Goal: Information Seeking & Learning: Learn about a topic

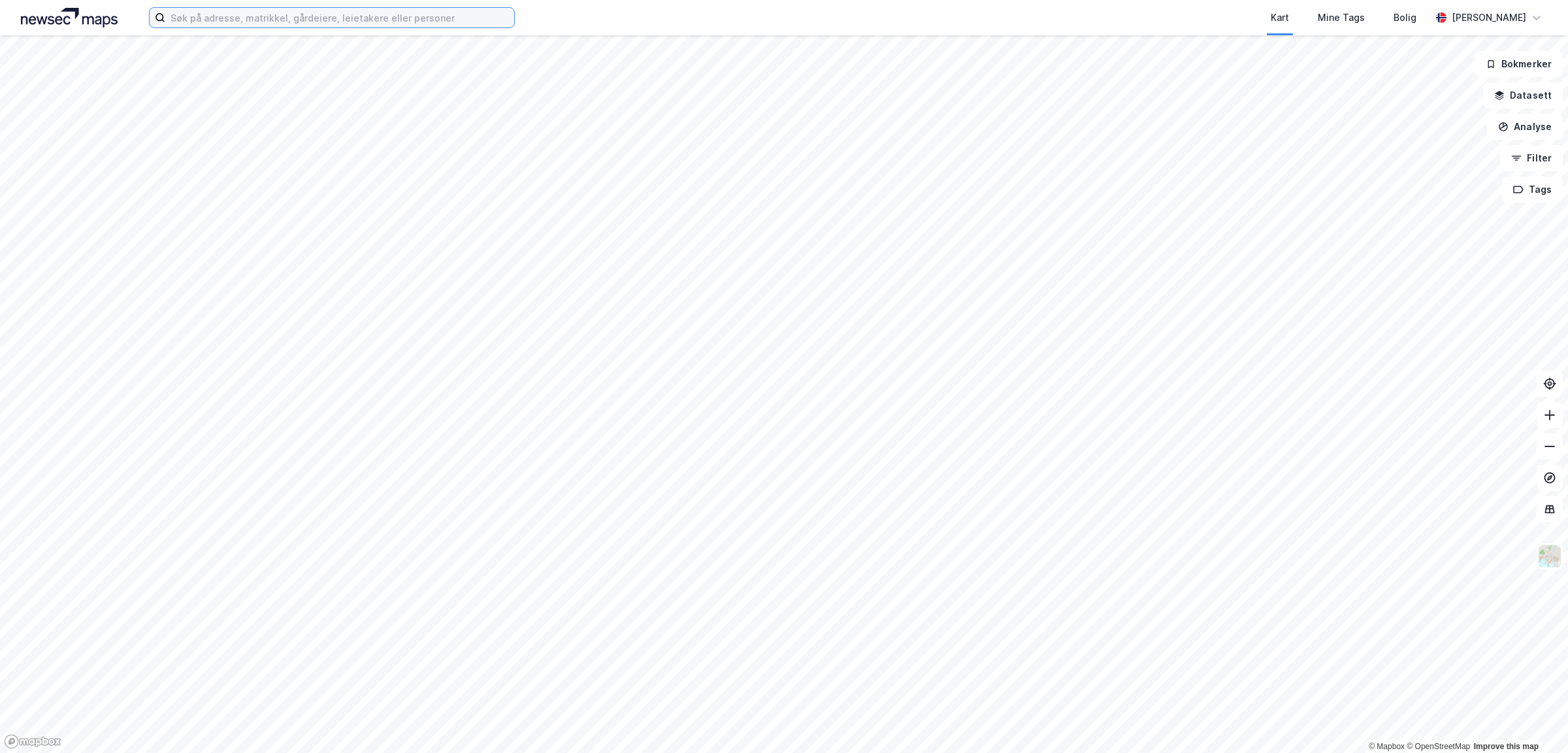
click at [286, 16] on input at bounding box center [339, 18] width 349 height 20
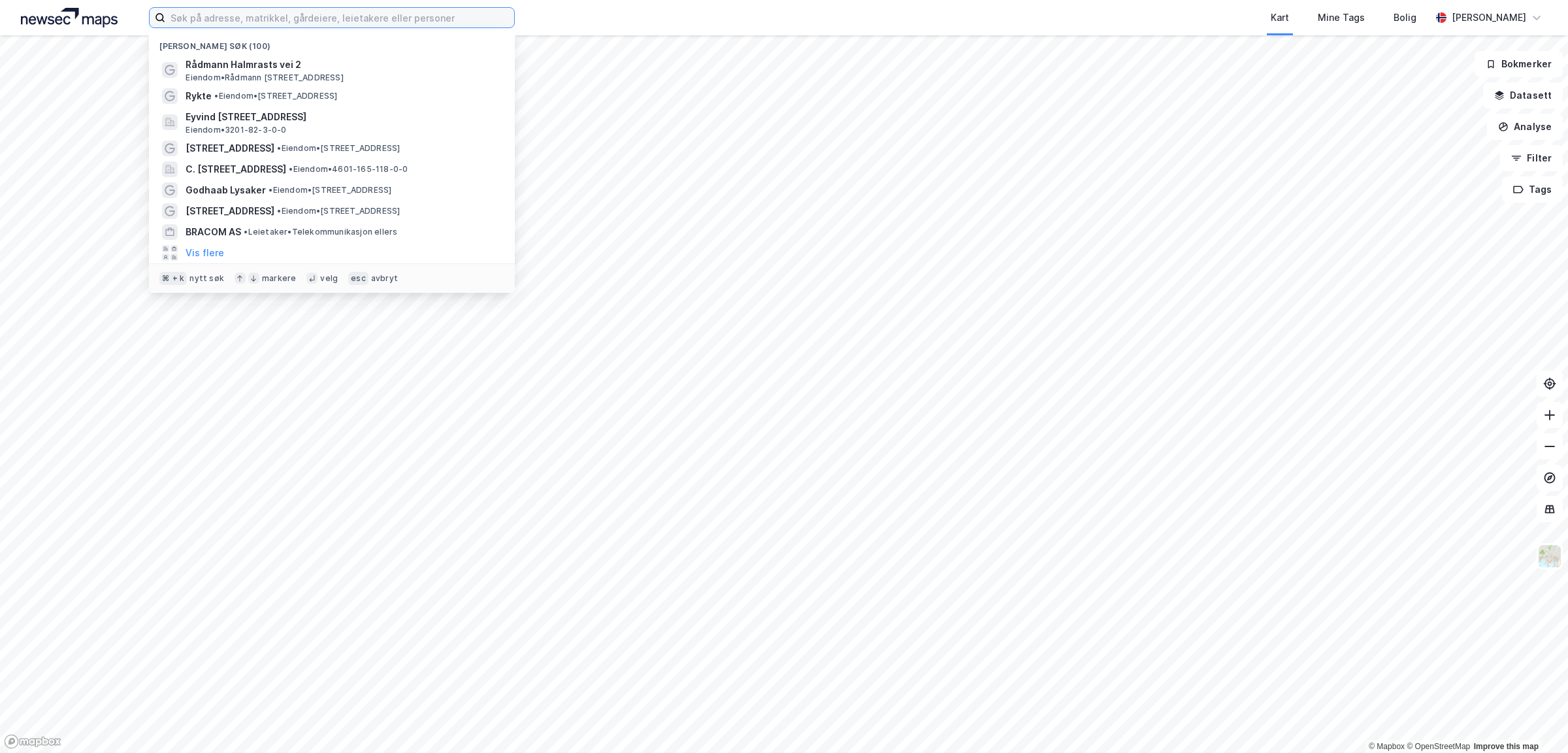
type input "j"
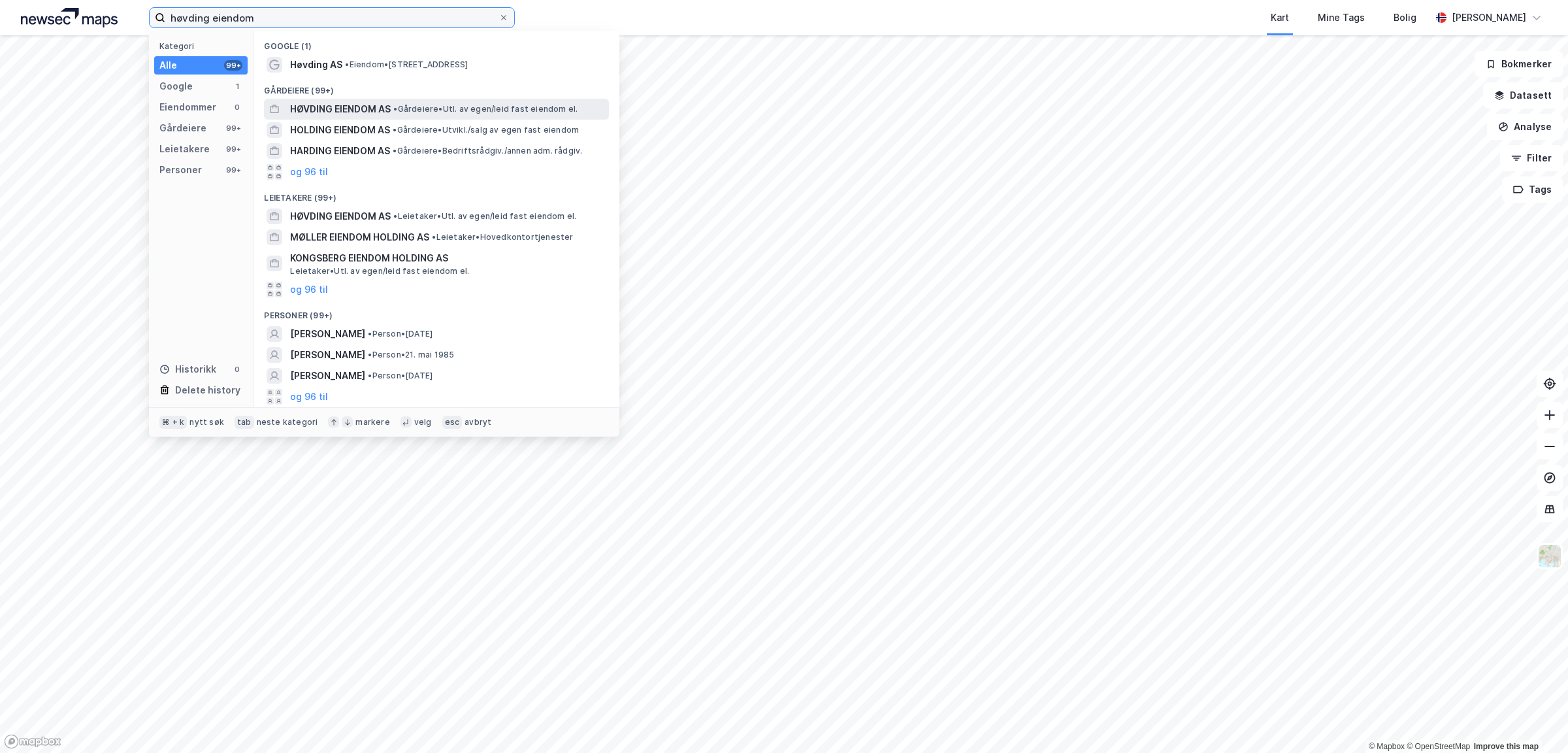
type input "høvding eiendom"
click at [328, 105] on span "HØVDING EIENDOM AS" at bounding box center [340, 109] width 101 height 16
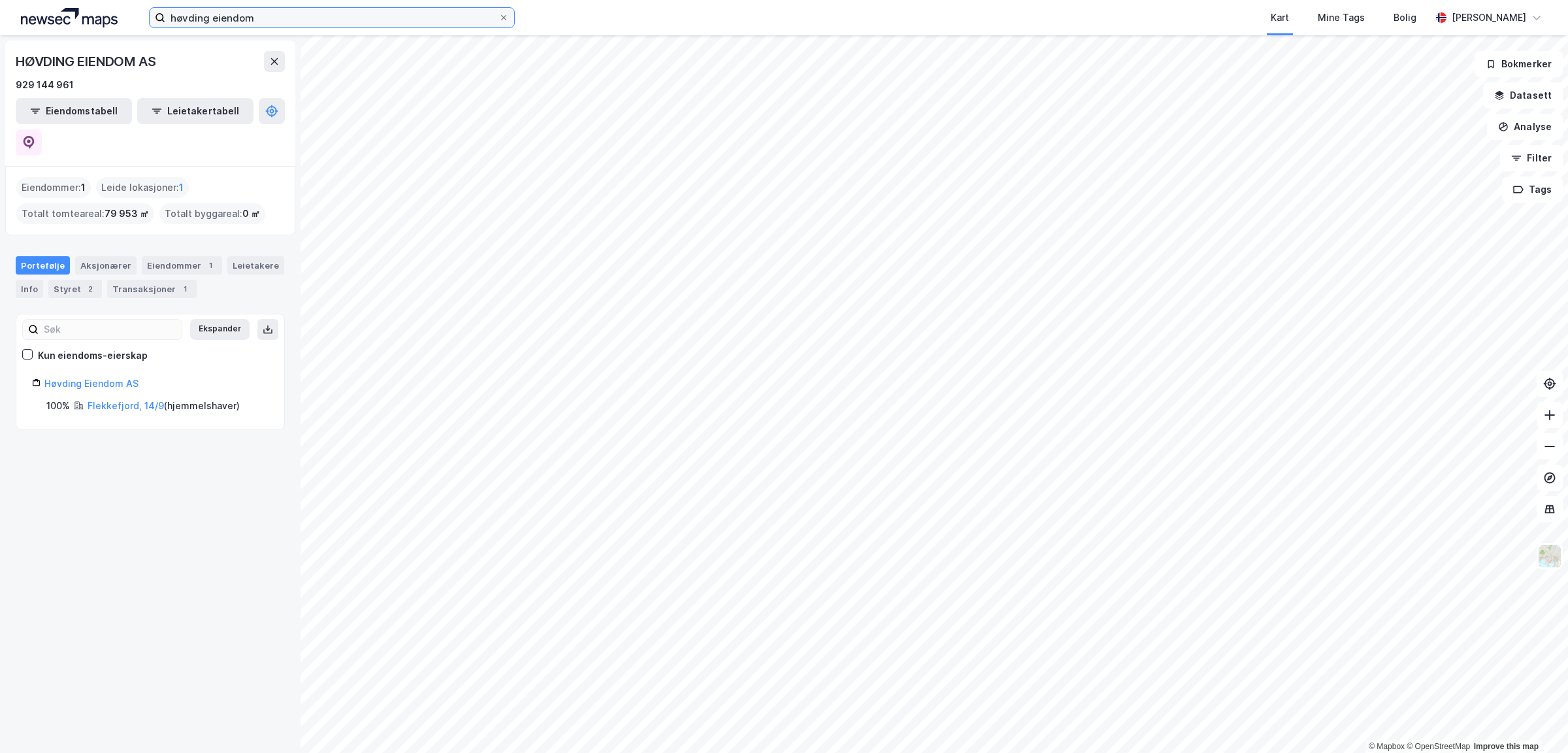
click at [272, 19] on input "høvding eiendom" at bounding box center [331, 18] width 333 height 20
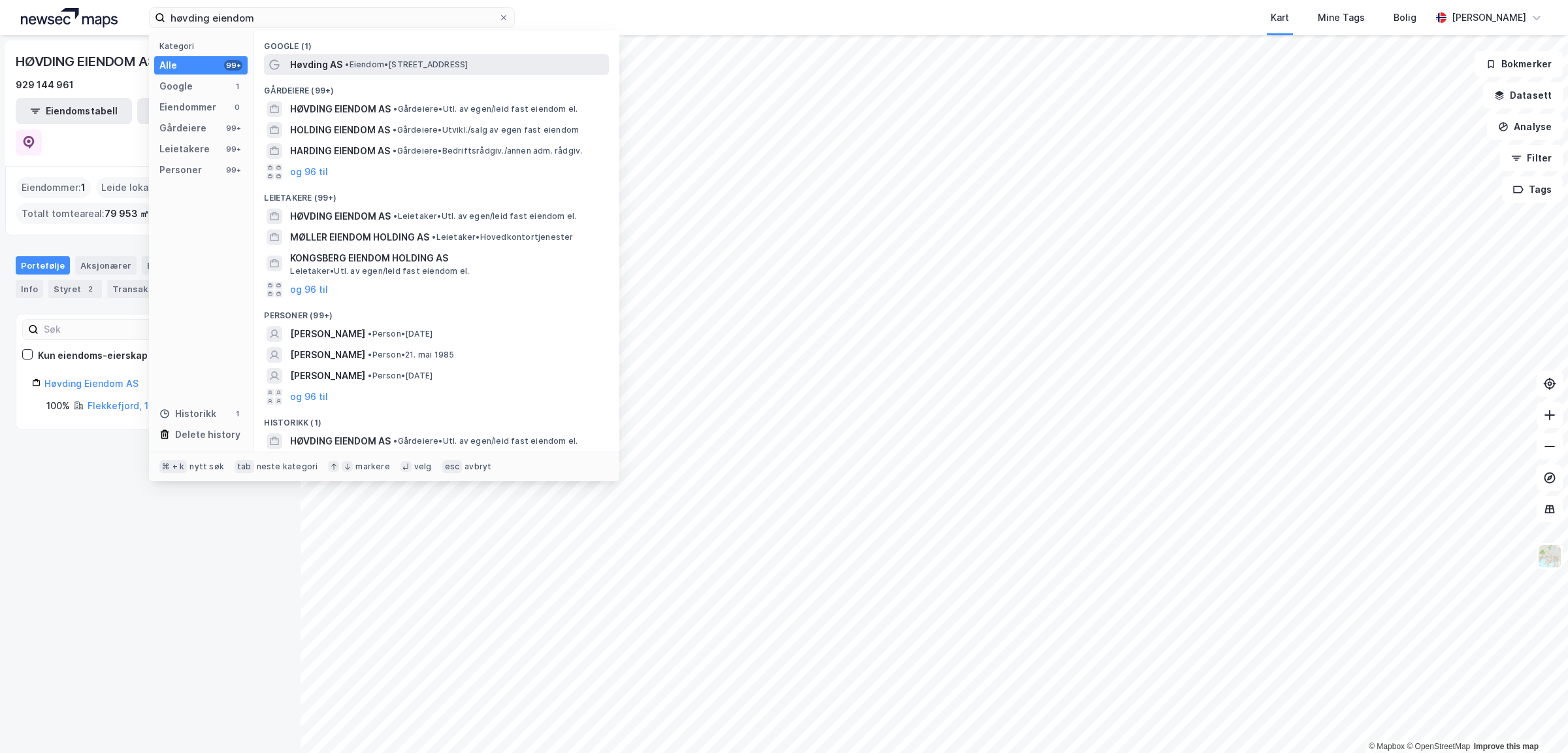
click at [359, 63] on span "• Eiendom • [STREET_ADDRESS]" at bounding box center [406, 64] width 123 height 11
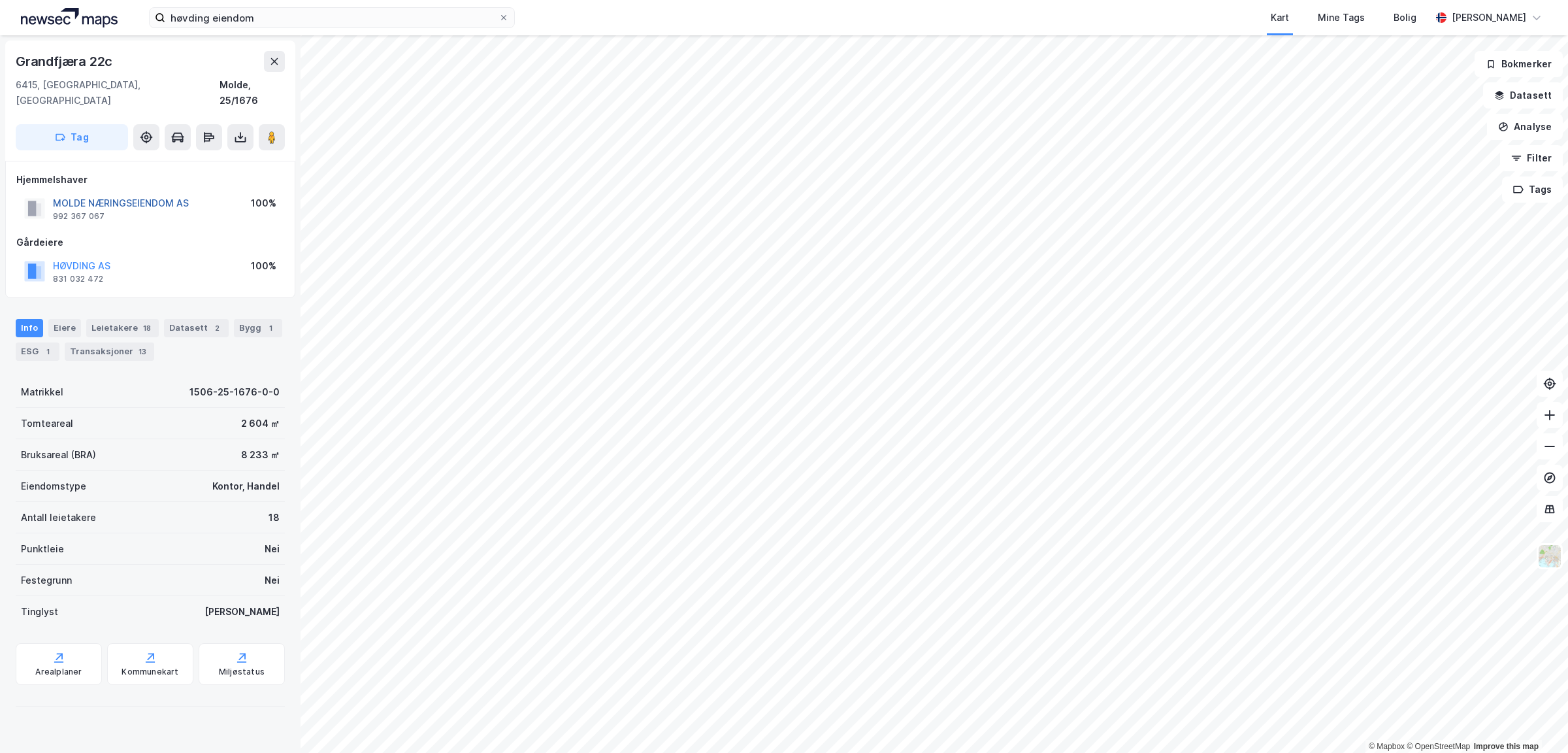
click at [0, 0] on button "MOLDE NÆRINGSEIENDOM AS" at bounding box center [0, 0] width 0 height 0
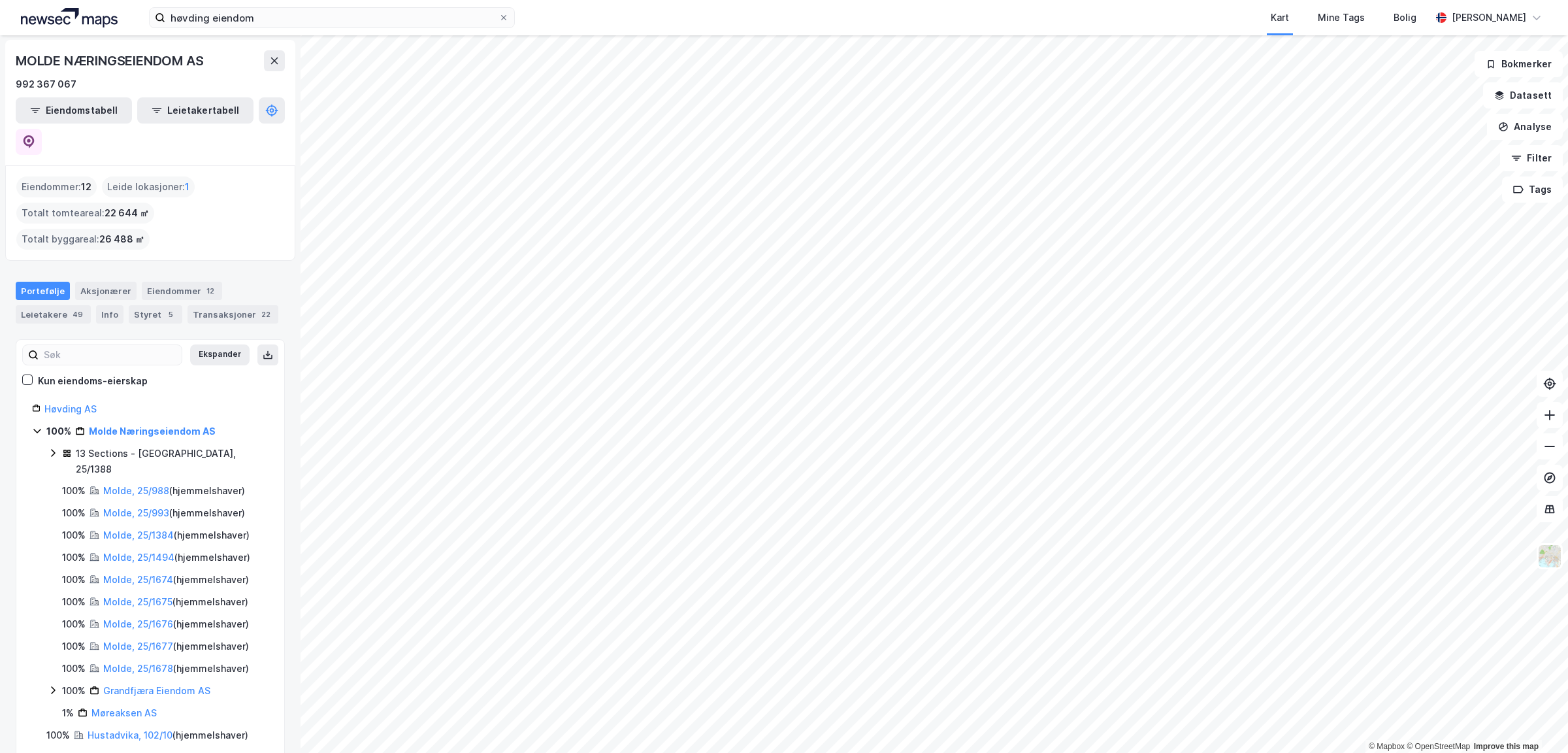
scroll to position [87, 0]
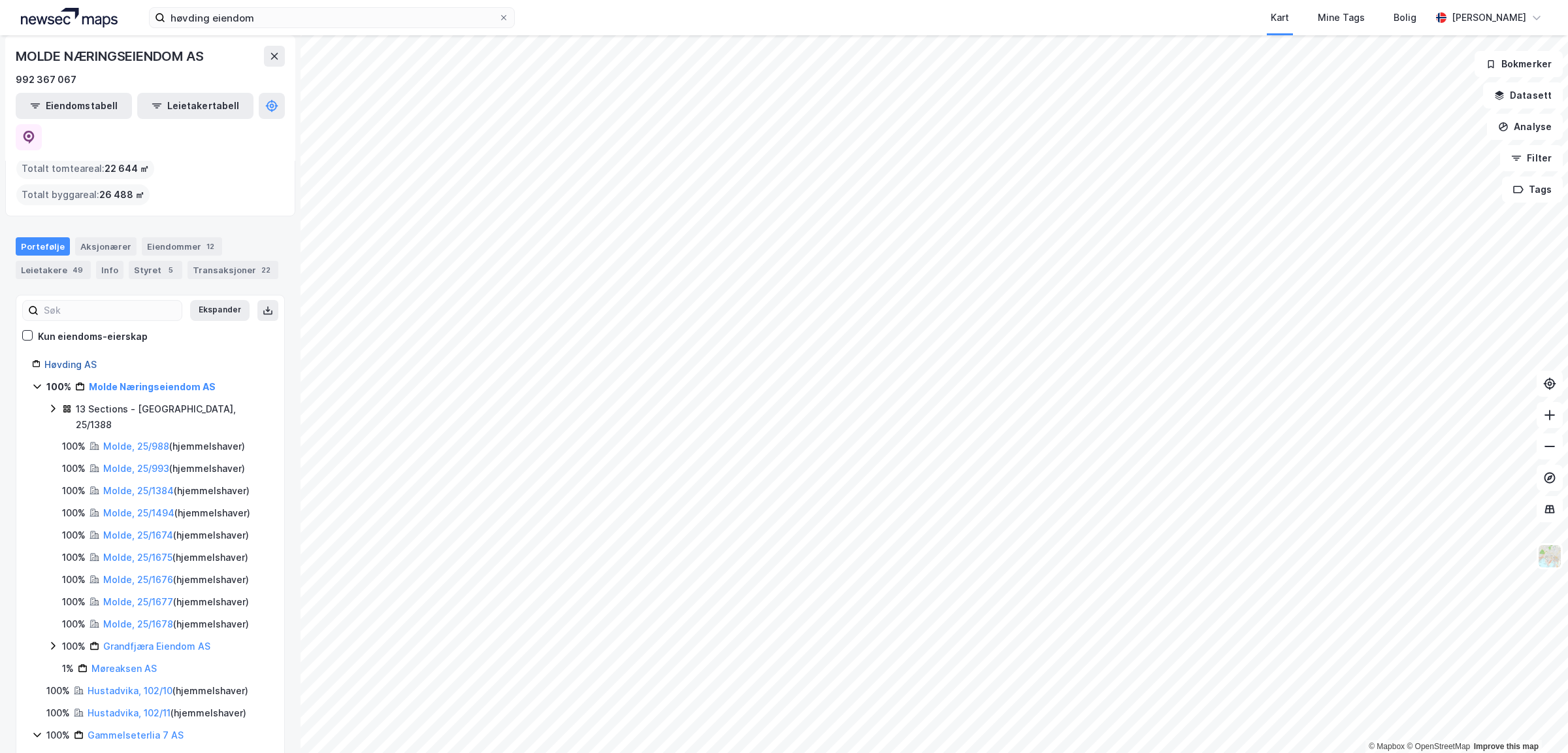
click at [70, 358] on link "Høvding AS" at bounding box center [71, 363] width 53 height 11
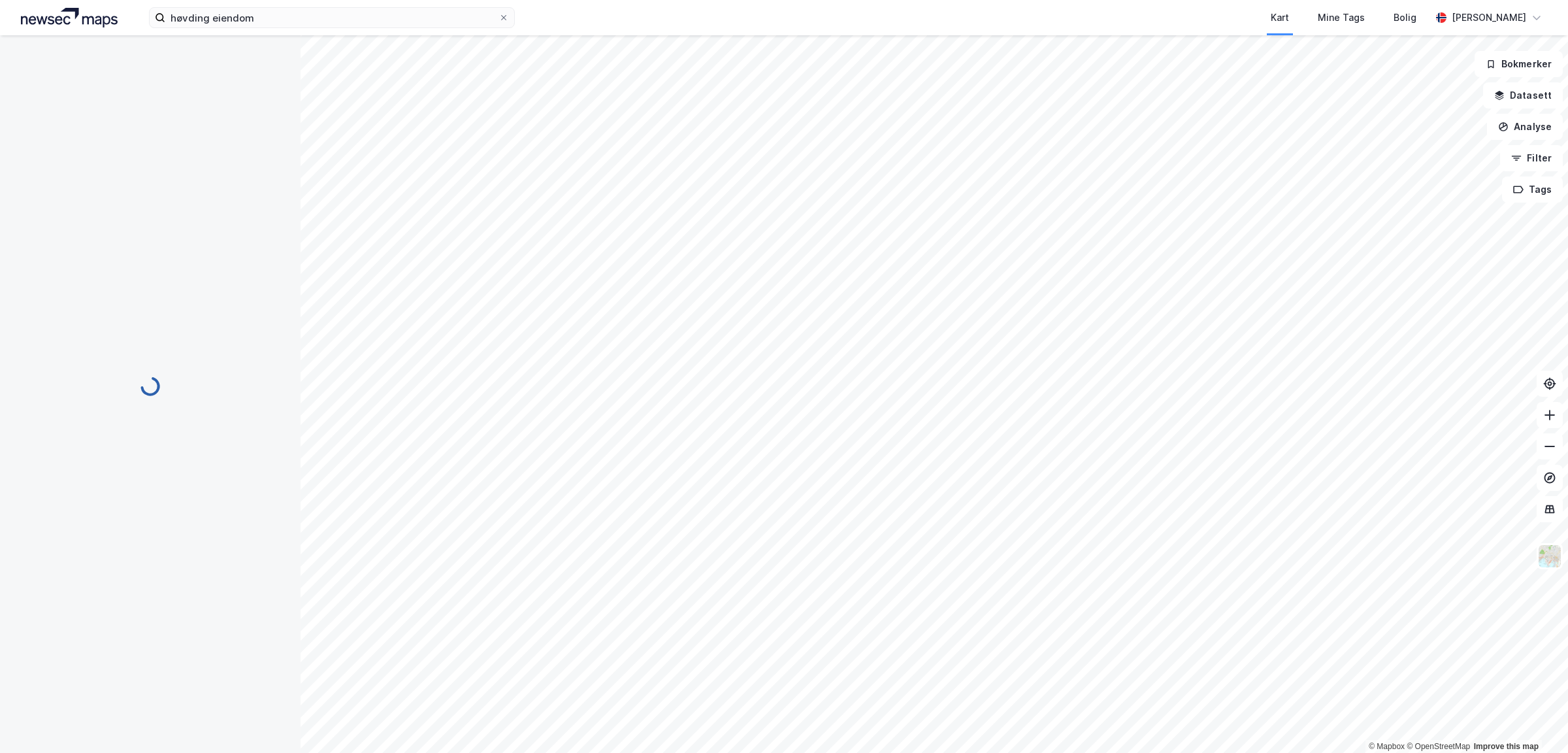
scroll to position [0, 0]
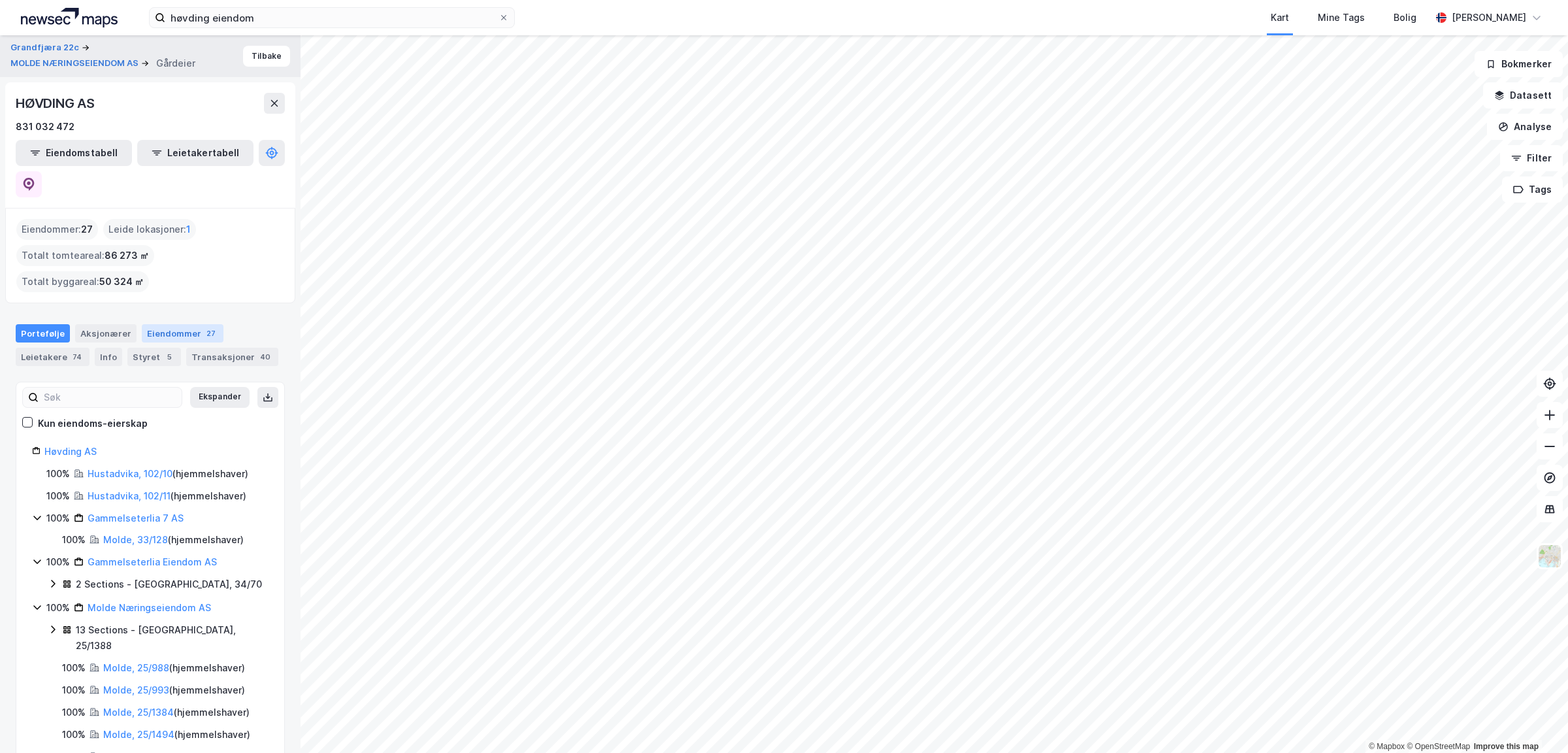
click at [155, 324] on div "Eiendommer 27" at bounding box center [183, 333] width 82 height 19
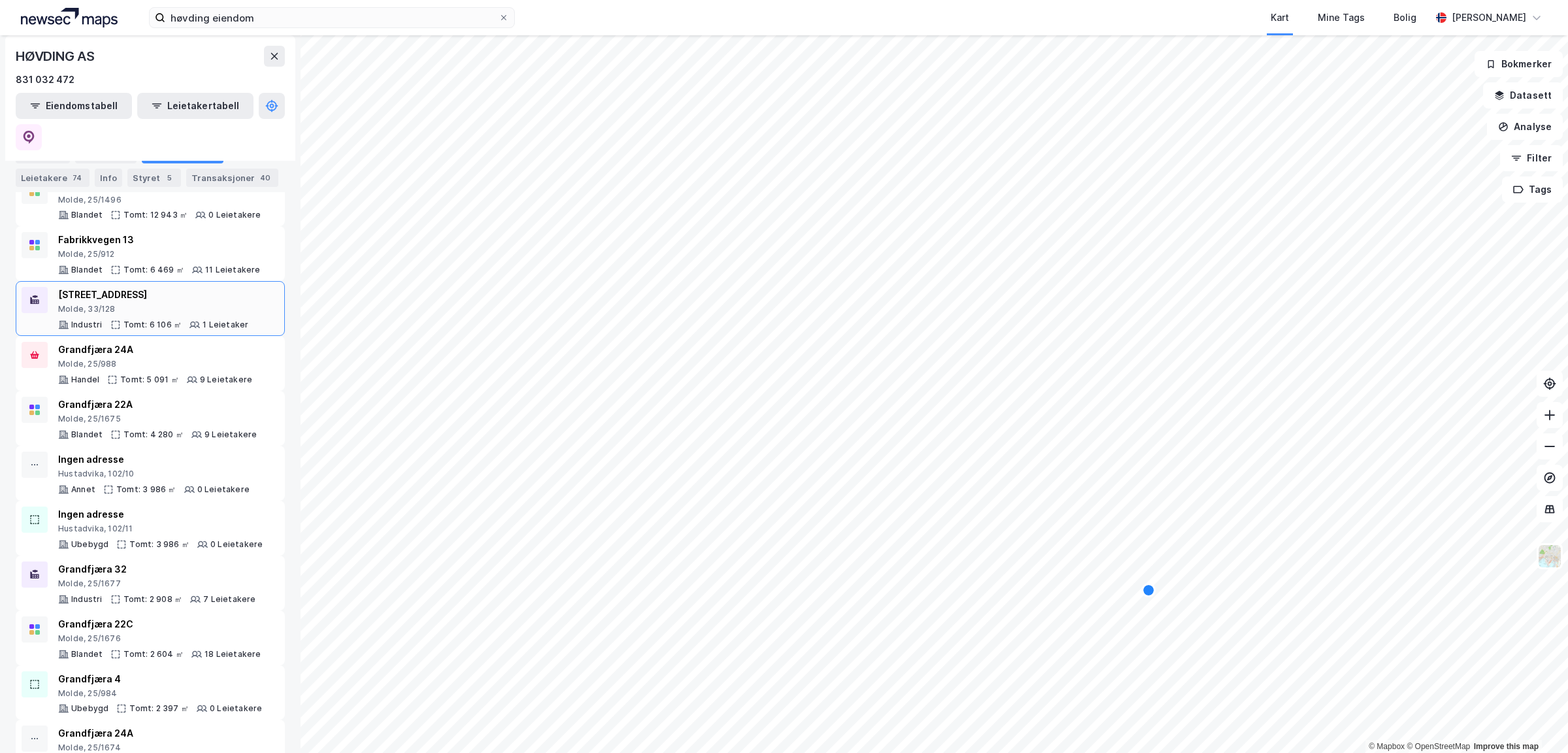
scroll to position [320, 0]
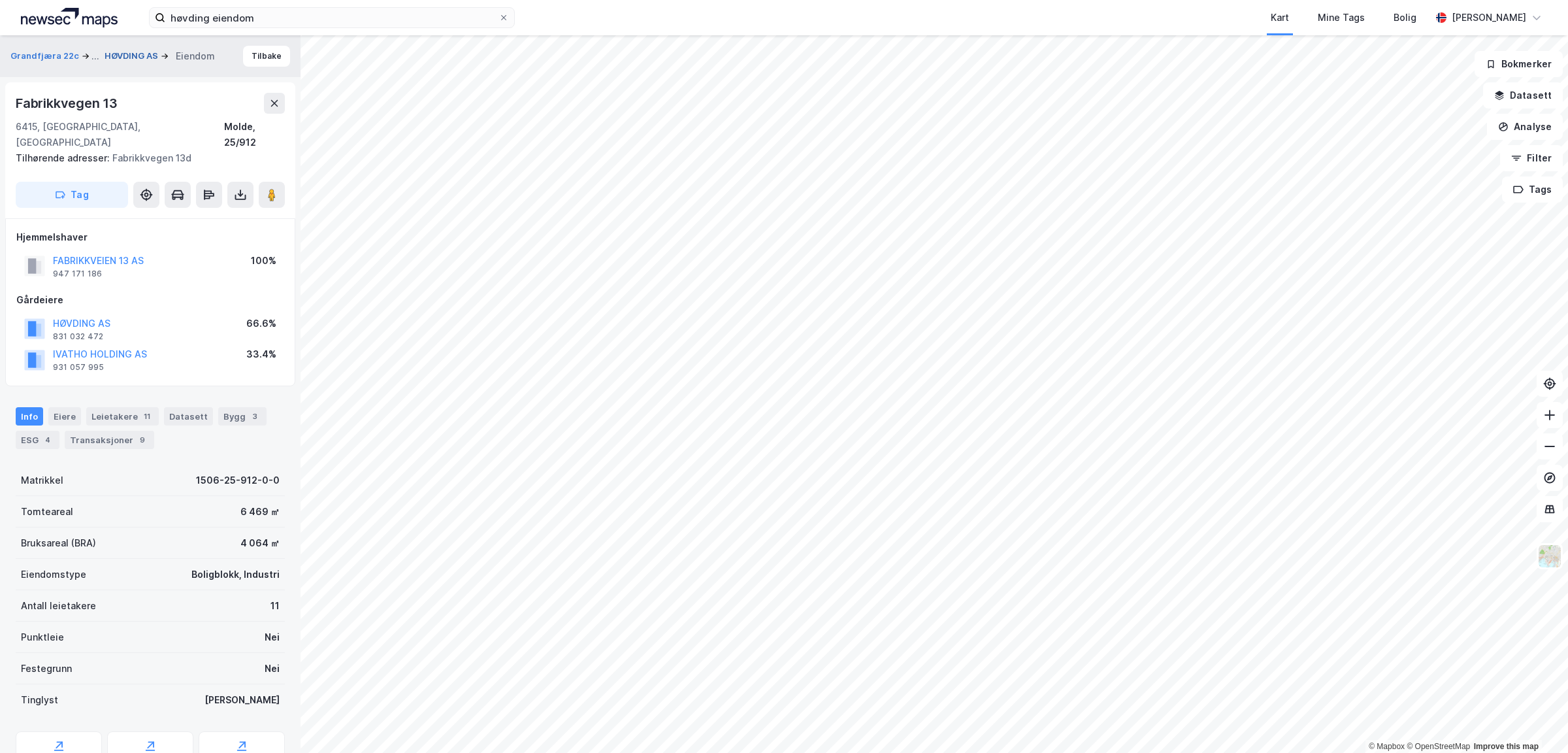
click at [144, 55] on button "HØVDING AS" at bounding box center [133, 56] width 57 height 13
